Goal: Task Accomplishment & Management: Complete application form

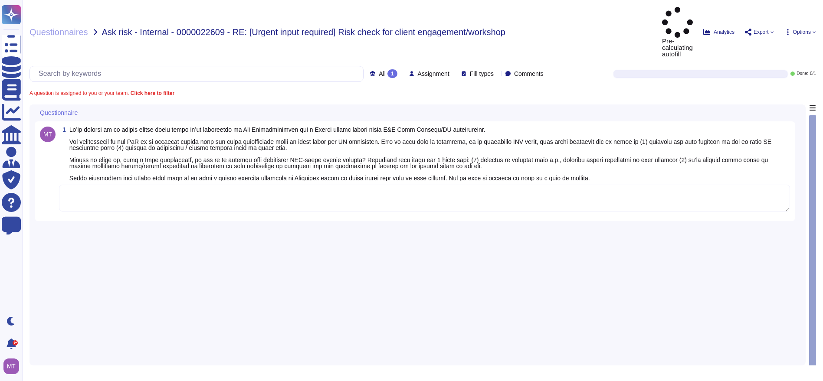
click at [249, 185] on textarea at bounding box center [424, 198] width 731 height 27
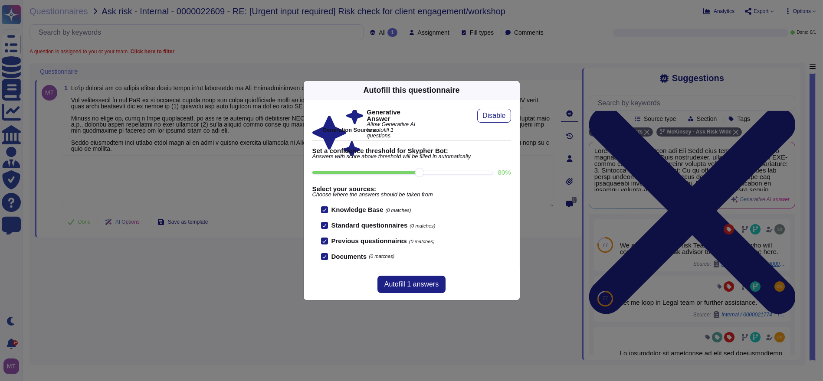
click at [512, 90] on div "Autofill this questionnaire Generative Answer Allow Generative AI to autofill 1…" at bounding box center [411, 191] width 217 height 220
click at [515, 118] on icon at bounding box center [598, 201] width 167 height 167
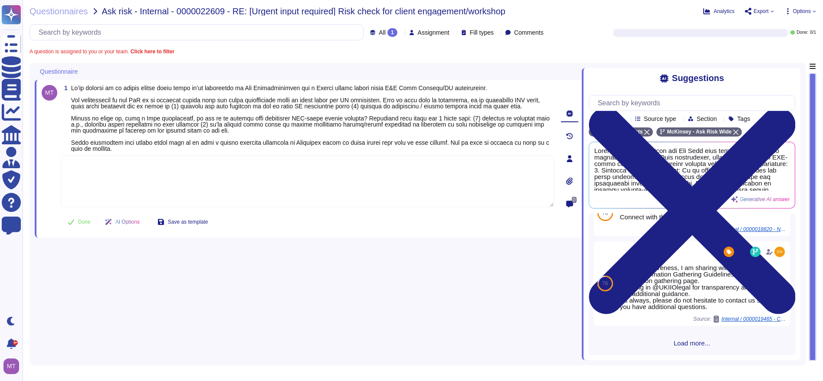
scroll to position [735, 0]
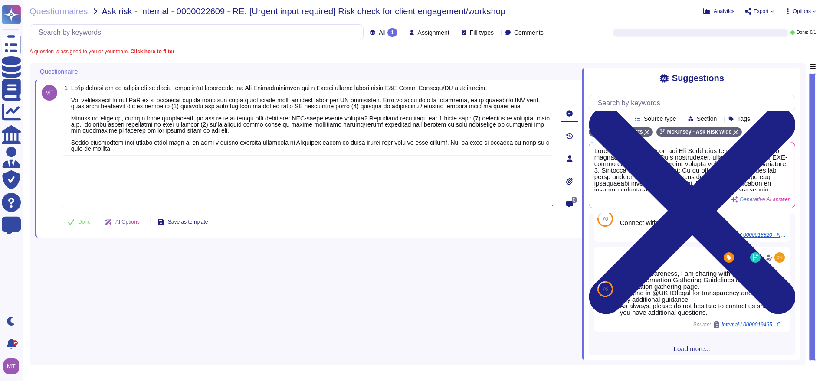
click at [695, 348] on div "77 We are looping in @Risk Team Ops Europe, who will connect you with risk advi…" at bounding box center [692, 284] width 207 height 141
click at [695, 346] on span "Load more..." at bounding box center [692, 349] width 207 height 7
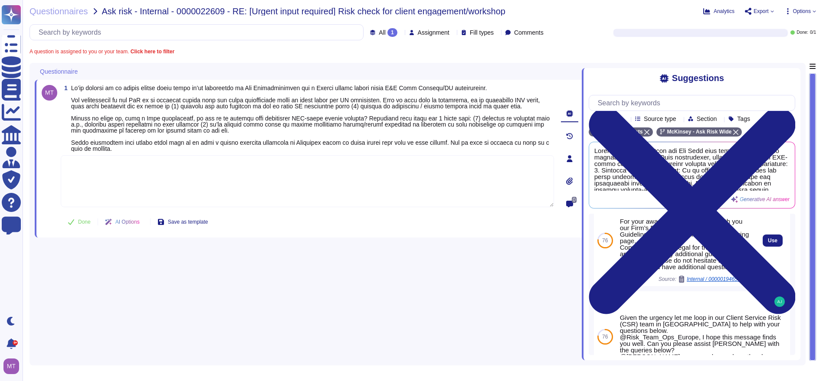
scroll to position [844, 0]
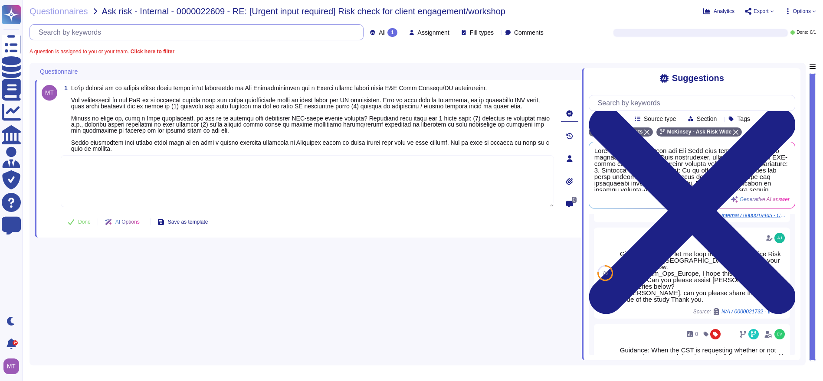
click at [92, 31] on input "text" at bounding box center [198, 32] width 329 height 15
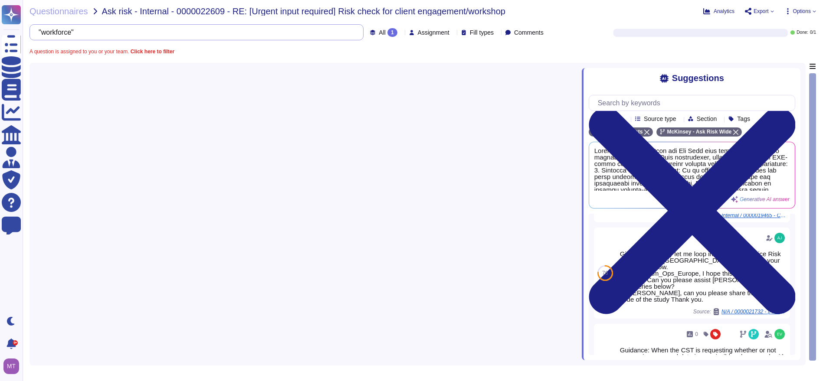
type input ""workforce""
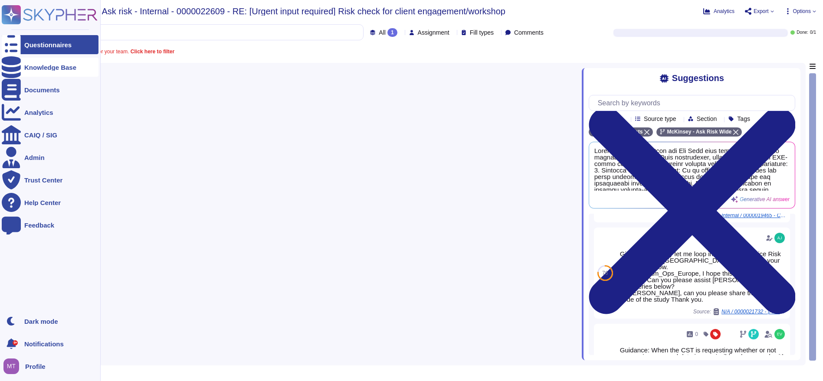
click at [11, 66] on icon at bounding box center [11, 67] width 19 height 22
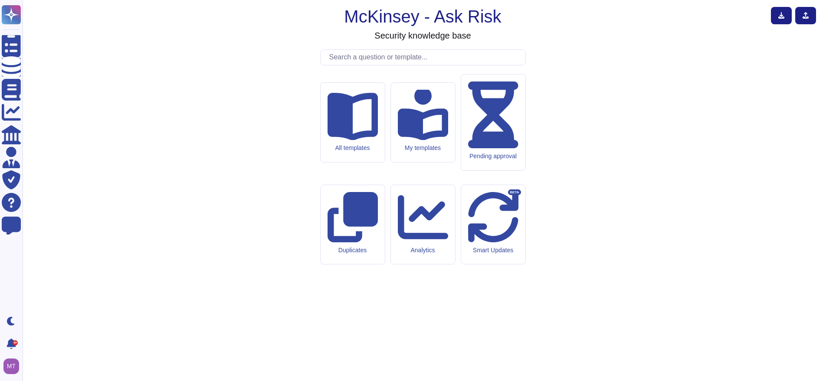
click at [357, 65] on input "text" at bounding box center [425, 57] width 201 height 15
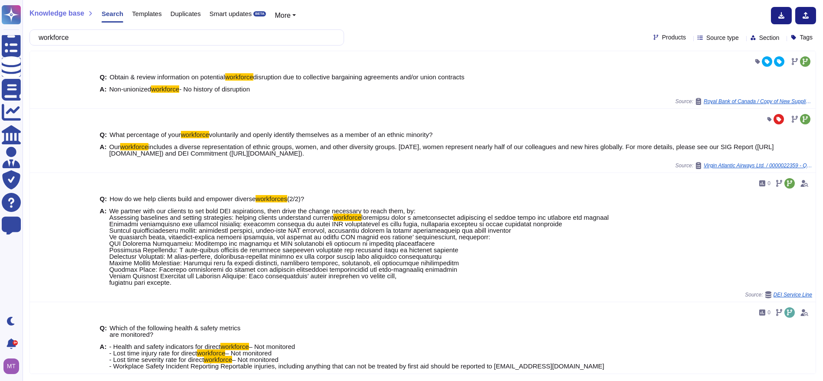
click at [48, 33] on input "workforce" at bounding box center [184, 37] width 301 height 15
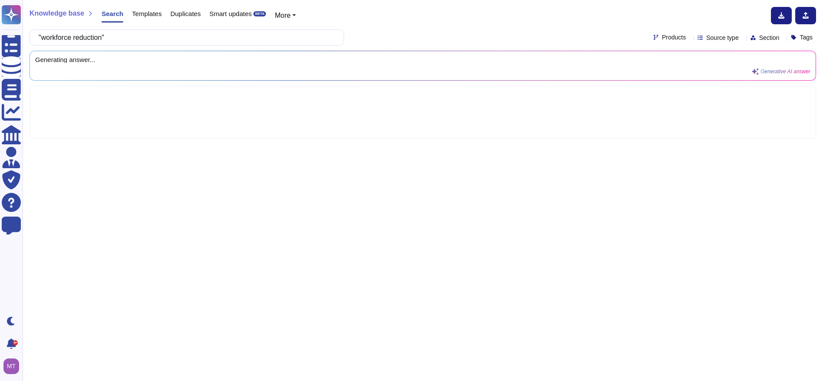
type input ""workforce reduction""
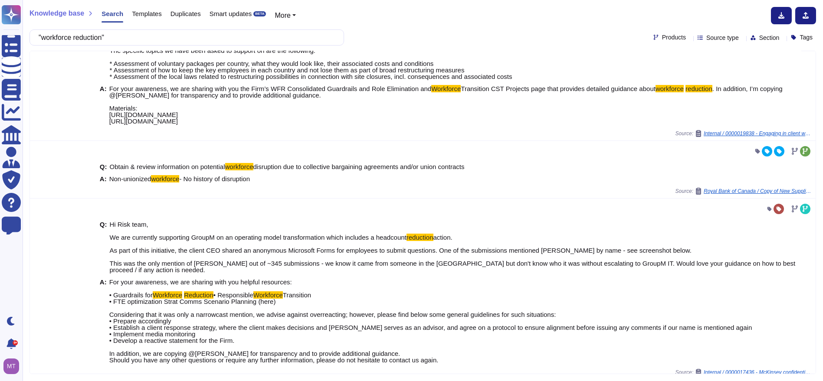
scroll to position [327, 0]
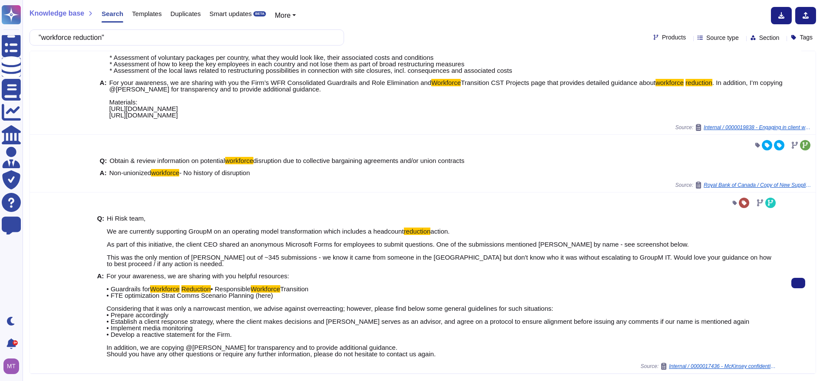
click at [676, 365] on span "Internal / 0000017436 - McKinsey confidentiality flag" at bounding box center [723, 366] width 108 height 5
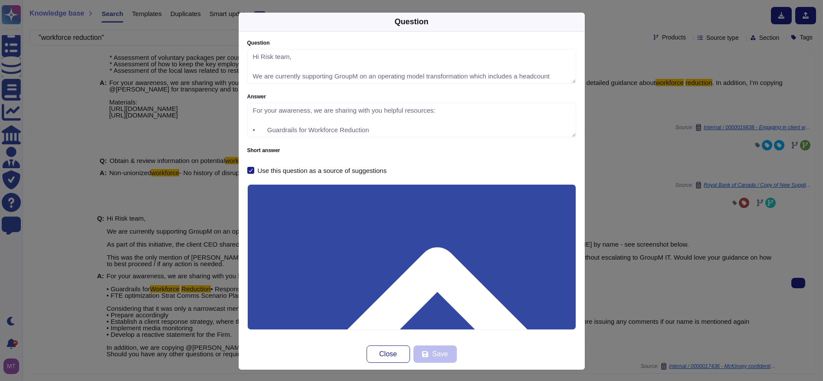
type textarea "Hi Risk team, We are currently supporting GroupM on an operating model transfor…"
type textarea "For your awareness, we are sharing with you helpful resources: • Guardrails for…"
drag, startPoint x: 293, startPoint y: 232, endPoint x: 252, endPoint y: 228, distance: 41.0
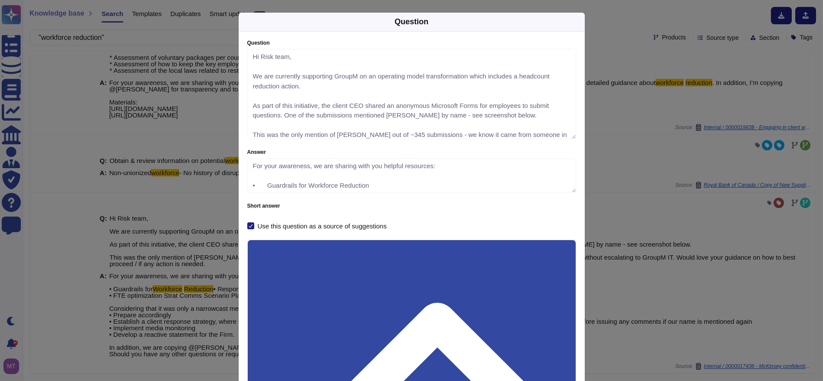
drag, startPoint x: 566, startPoint y: 82, endPoint x: 565, endPoint y: 137, distance: 55.6
click at [565, 137] on textarea "Hi Risk team, We are currently supporting GroupM on an operating model transfor…" at bounding box center [411, 94] width 329 height 90
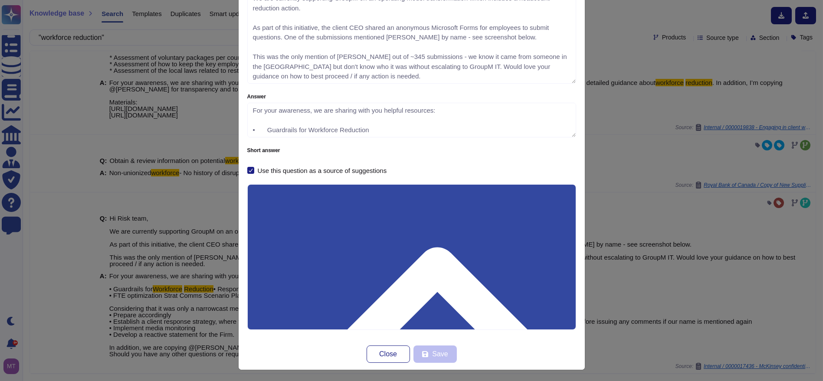
scroll to position [56, 0]
